Goal: Task Accomplishment & Management: Use online tool/utility

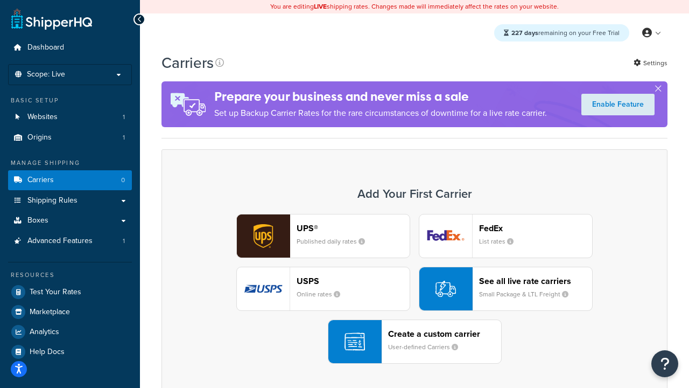
click at [415, 289] on div "UPS® Published daily rates FedEx List rates USPS Online rates See all live rate…" at bounding box center [415, 289] width 484 height 150
click at [536, 228] on header "FedEx" at bounding box center [535, 228] width 113 height 10
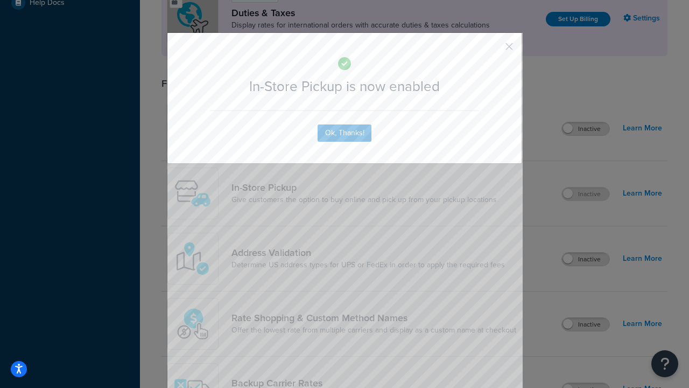
scroll to position [370, 0]
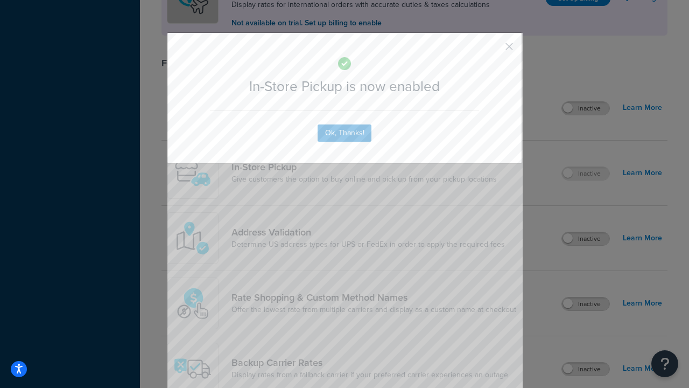
click at [493, 50] on button "button" at bounding box center [493, 50] width 3 height 3
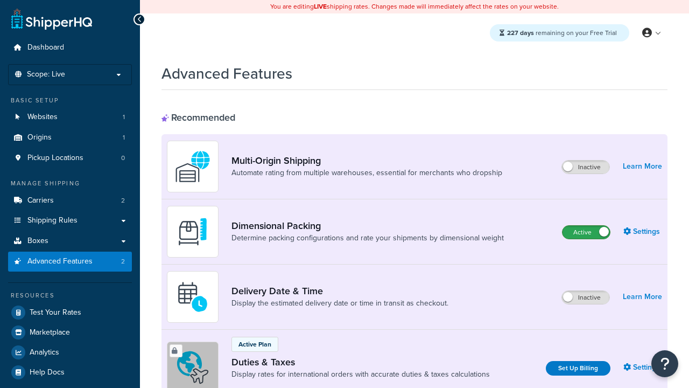
click at [587, 232] on label "Active" at bounding box center [586, 232] width 47 height 13
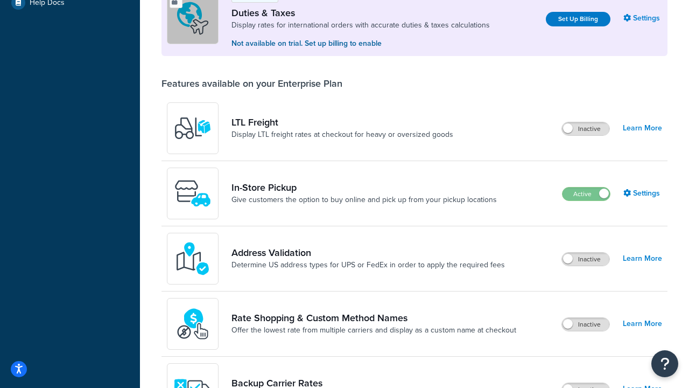
scroll to position [329, 0]
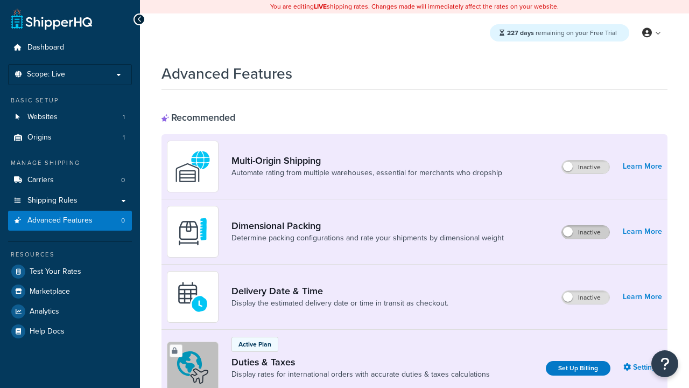
click at [586, 232] on label "Inactive" at bounding box center [585, 232] width 47 height 13
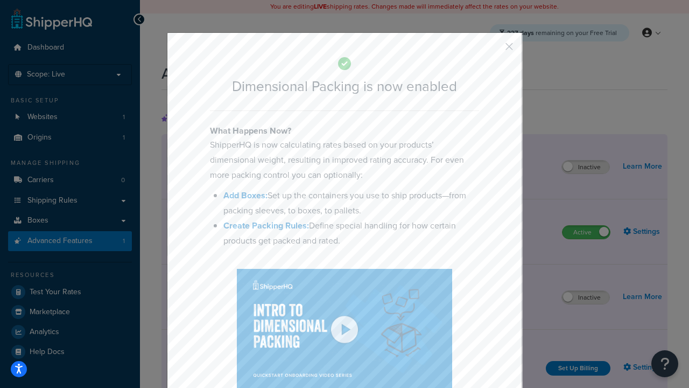
click at [493, 49] on button "button" at bounding box center [493, 50] width 3 height 3
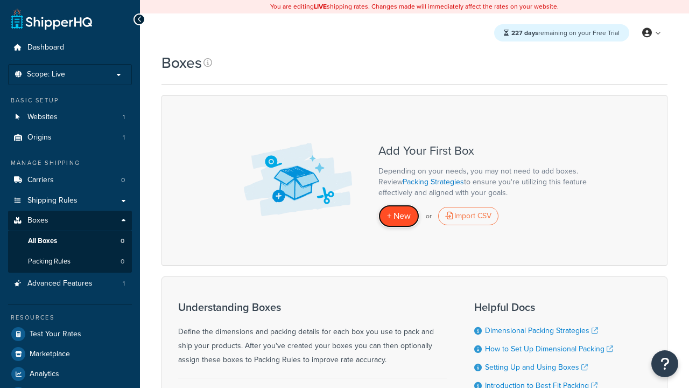
click at [399, 216] on span "+ New" at bounding box center [399, 216] width 24 height 12
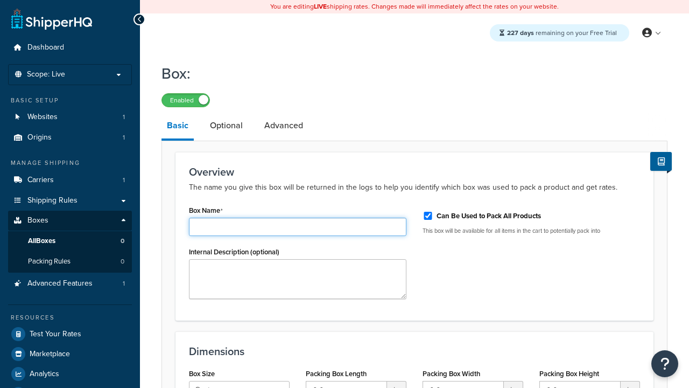
type input "Box1"
select select "usps_small"
type input "8.5"
type input "5"
type input "1.5"
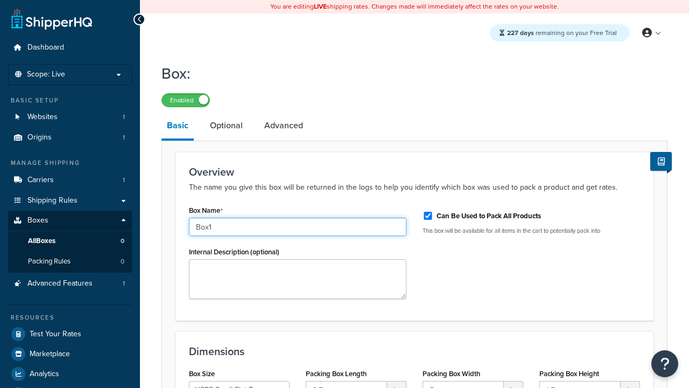
type input "Box1"
